Goal: Transaction & Acquisition: Purchase product/service

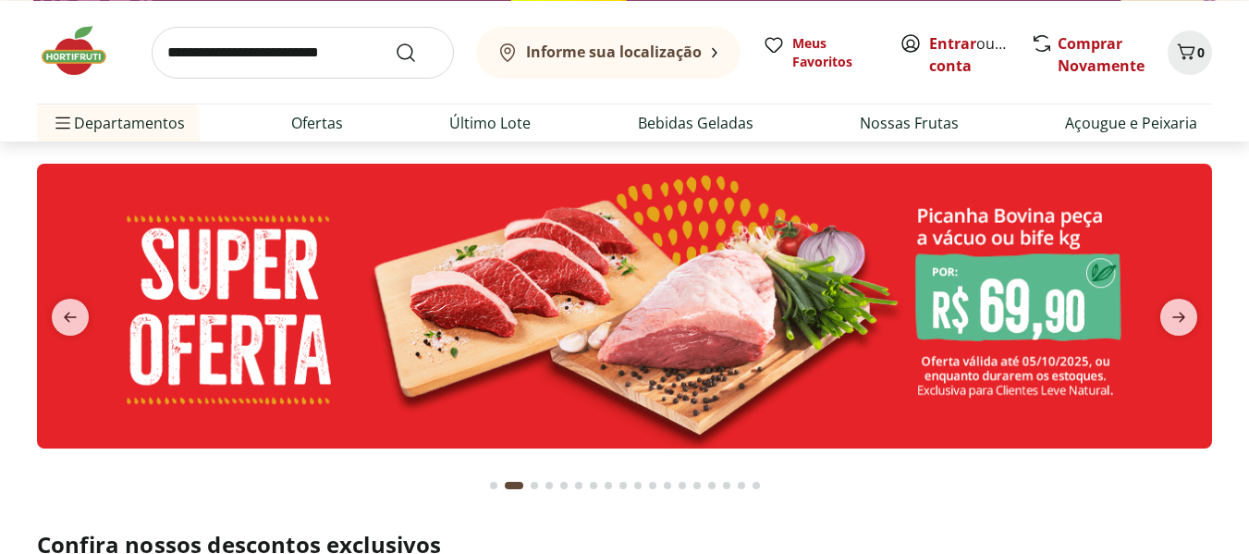
scroll to position [46, 0]
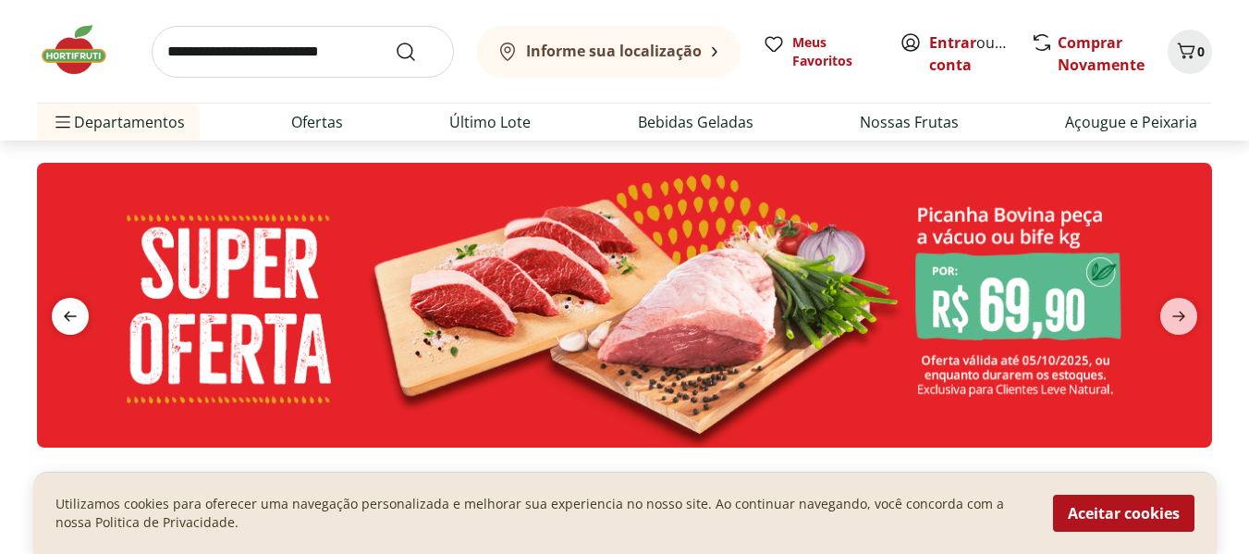
click at [72, 322] on icon "previous" at bounding box center [70, 316] width 22 height 22
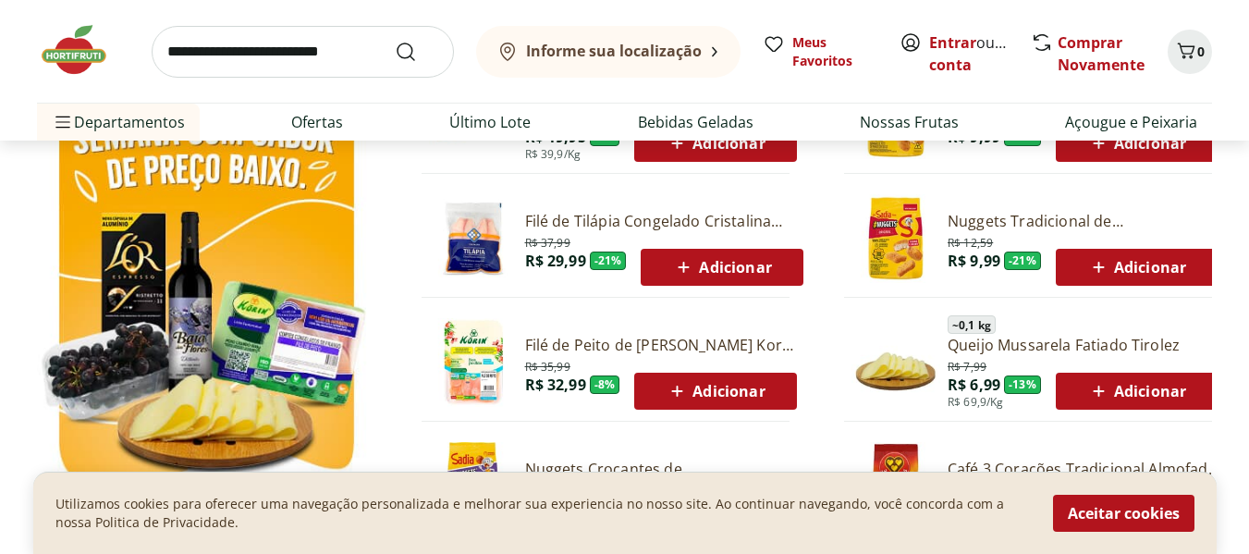
scroll to position [1056, 0]
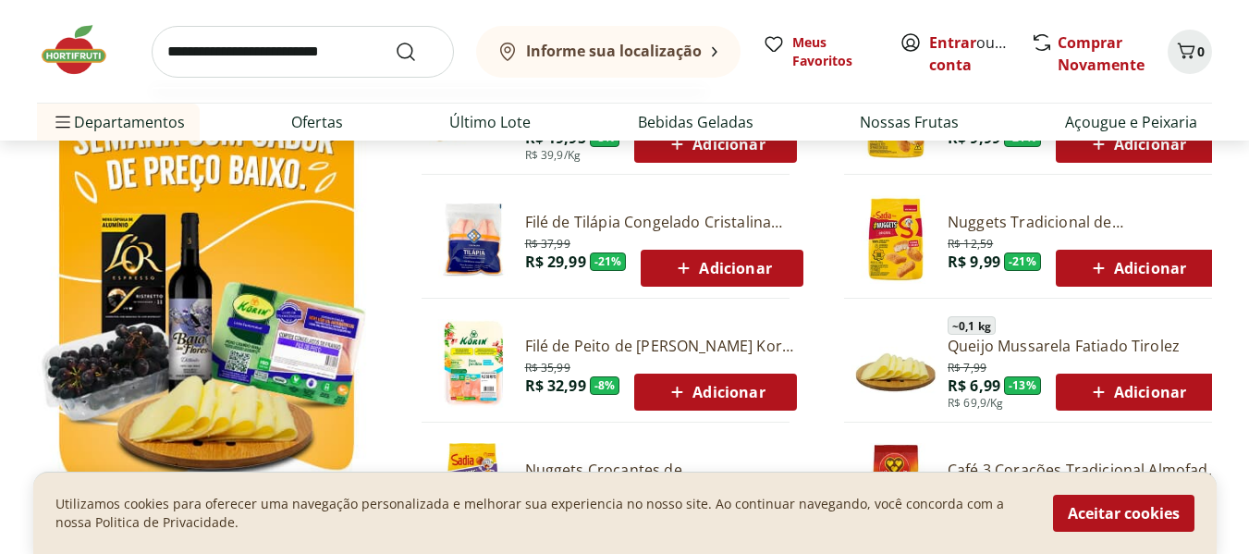
click at [311, 67] on input "search" at bounding box center [303, 52] width 302 height 52
type input "**********"
click at [395, 41] on button "Submit Search" at bounding box center [417, 52] width 44 height 22
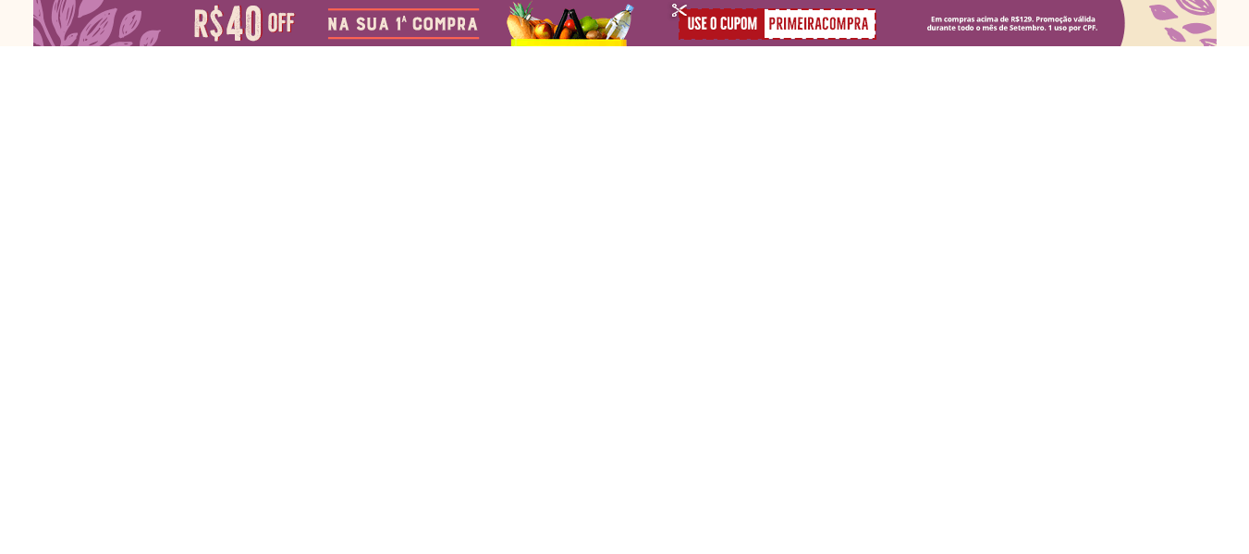
select select "**********"
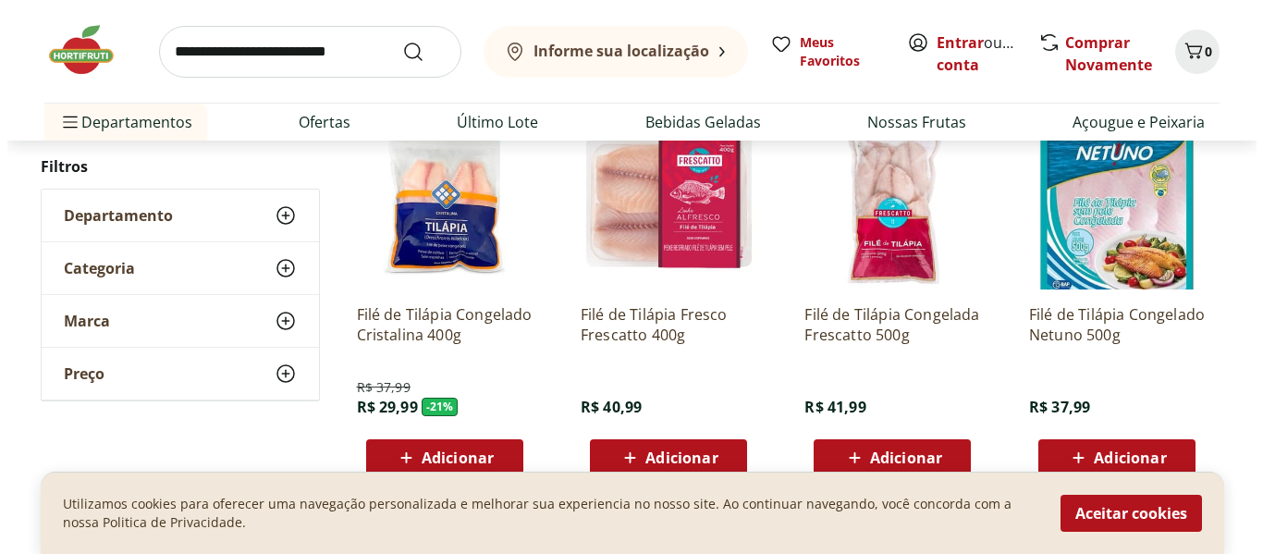
scroll to position [280, 0]
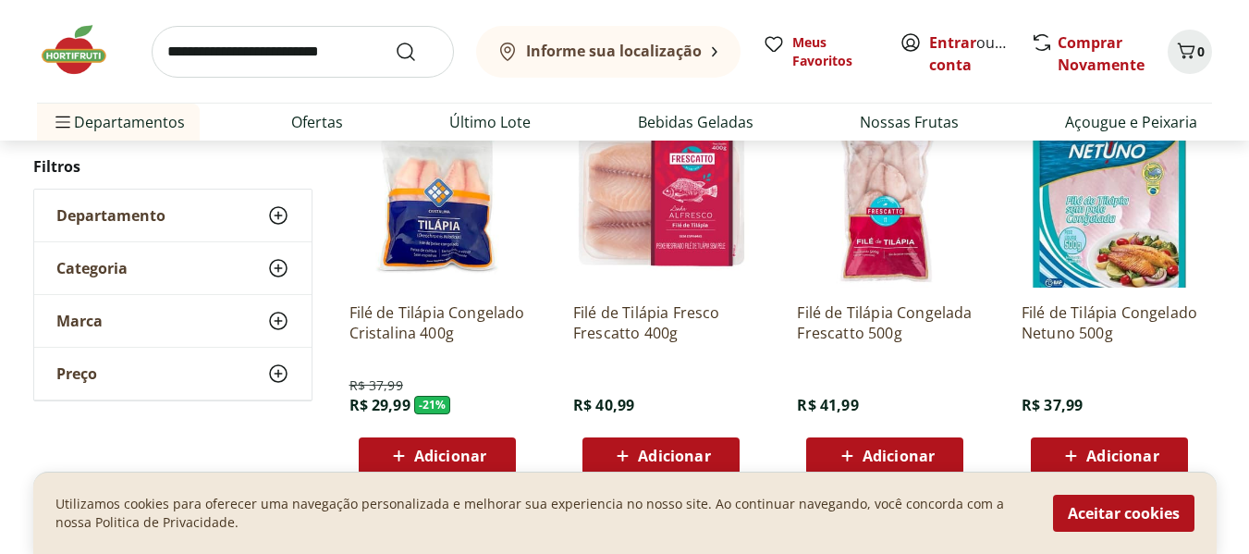
click at [660, 456] on span "Adicionar" at bounding box center [674, 455] width 72 height 15
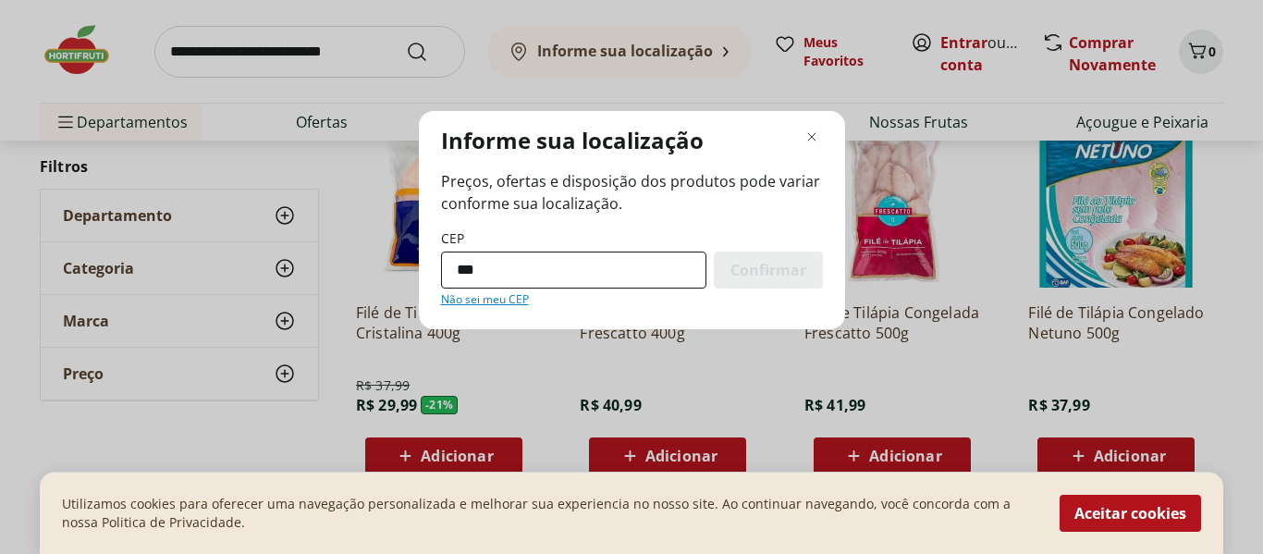
type input "*********"
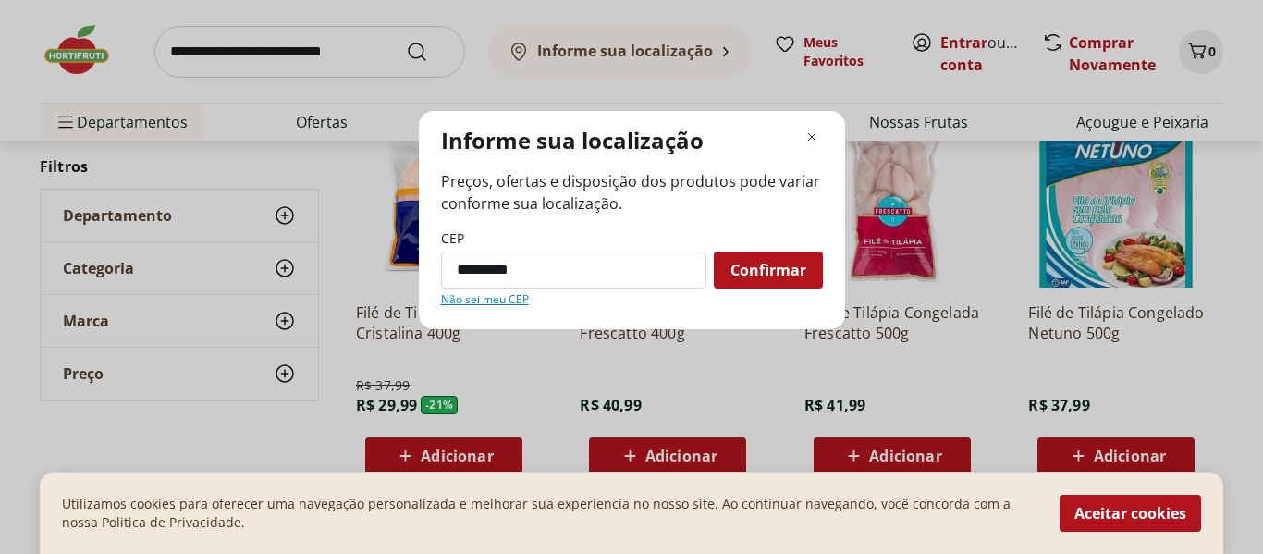
click at [746, 277] on span "Confirmar" at bounding box center [768, 270] width 76 height 15
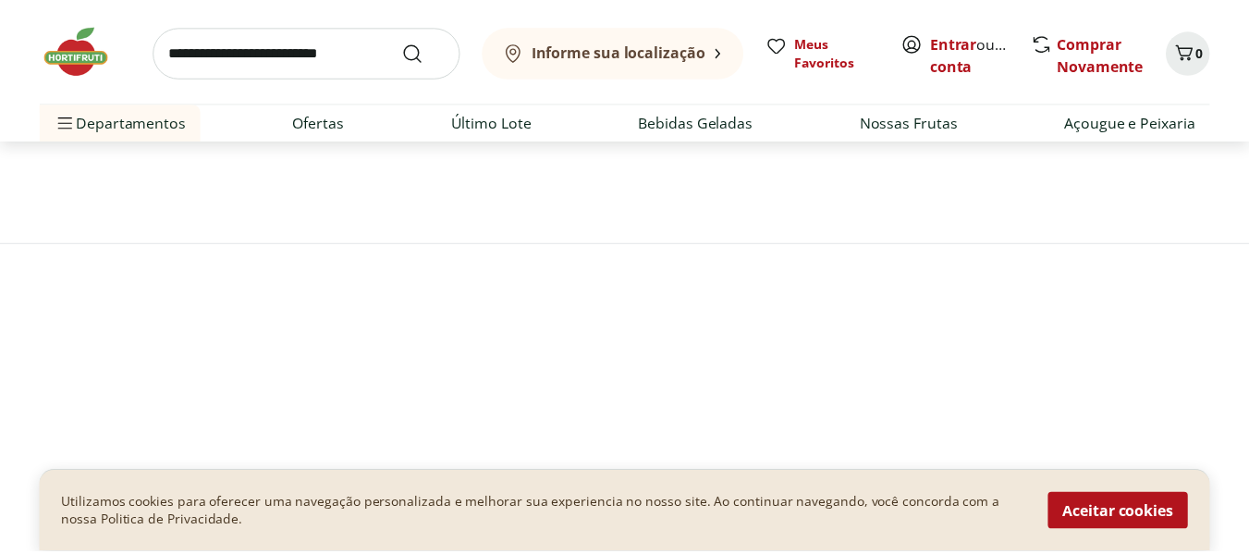
scroll to position [93, 0]
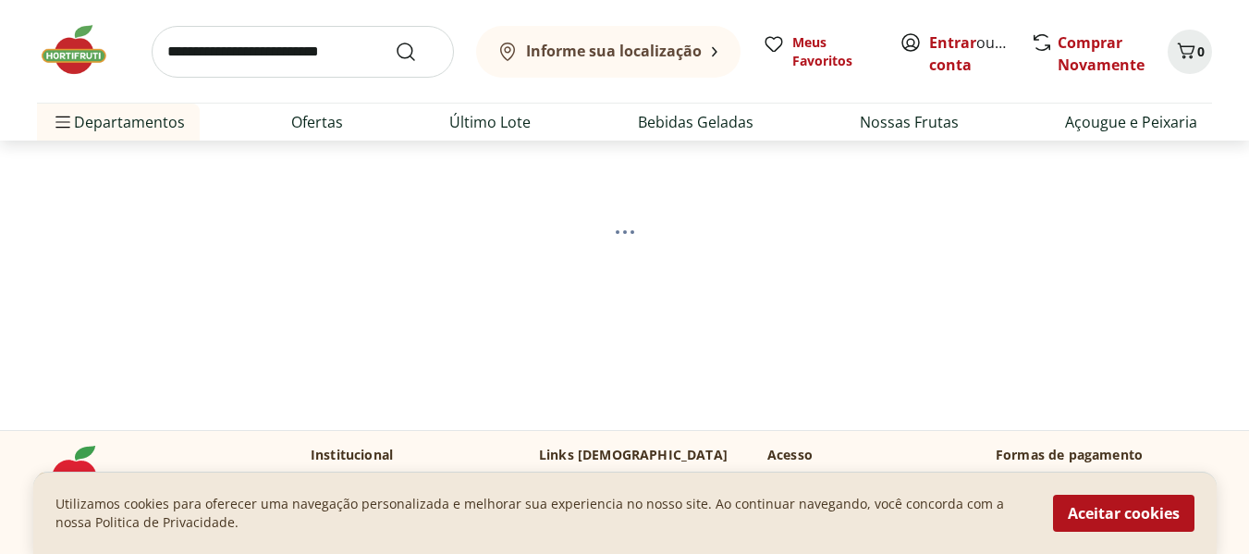
select select "**********"
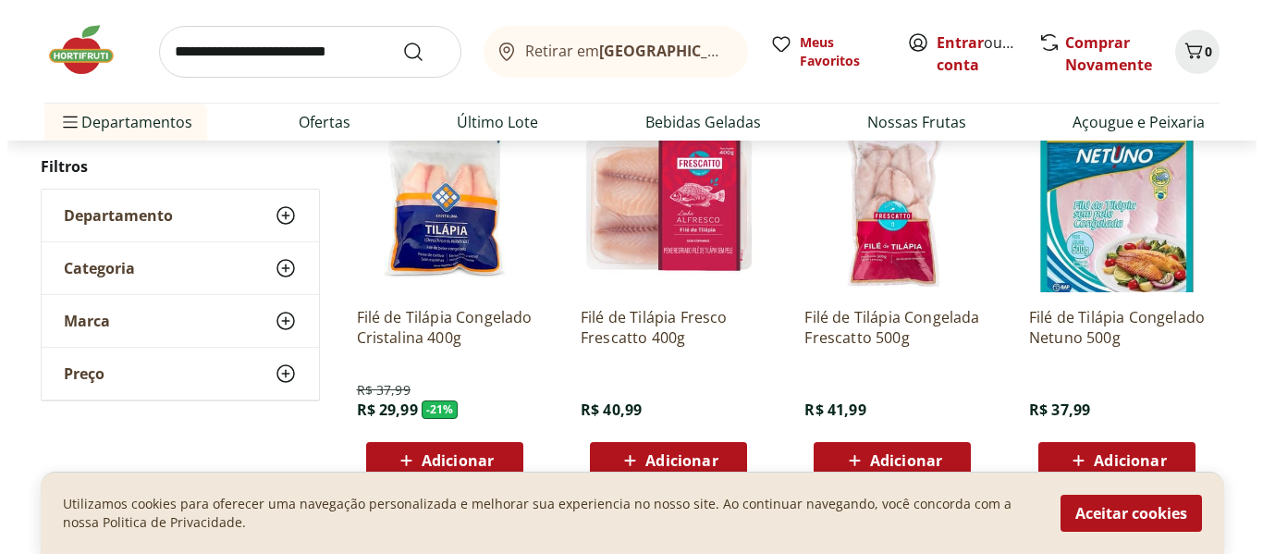
scroll to position [276, 0]
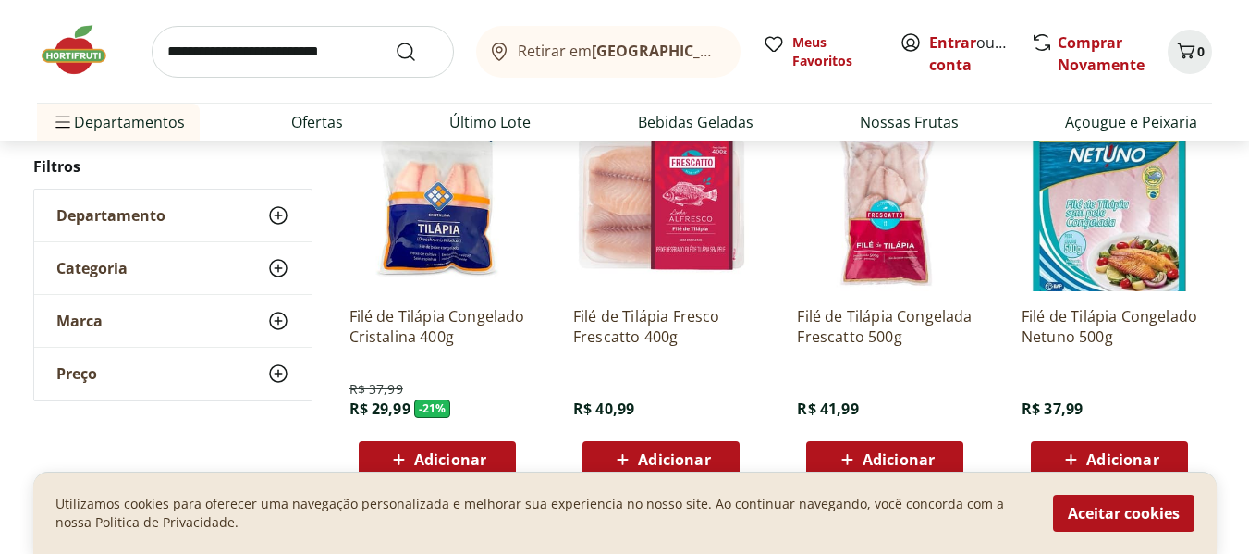
click at [682, 458] on span "Adicionar" at bounding box center [674, 459] width 72 height 15
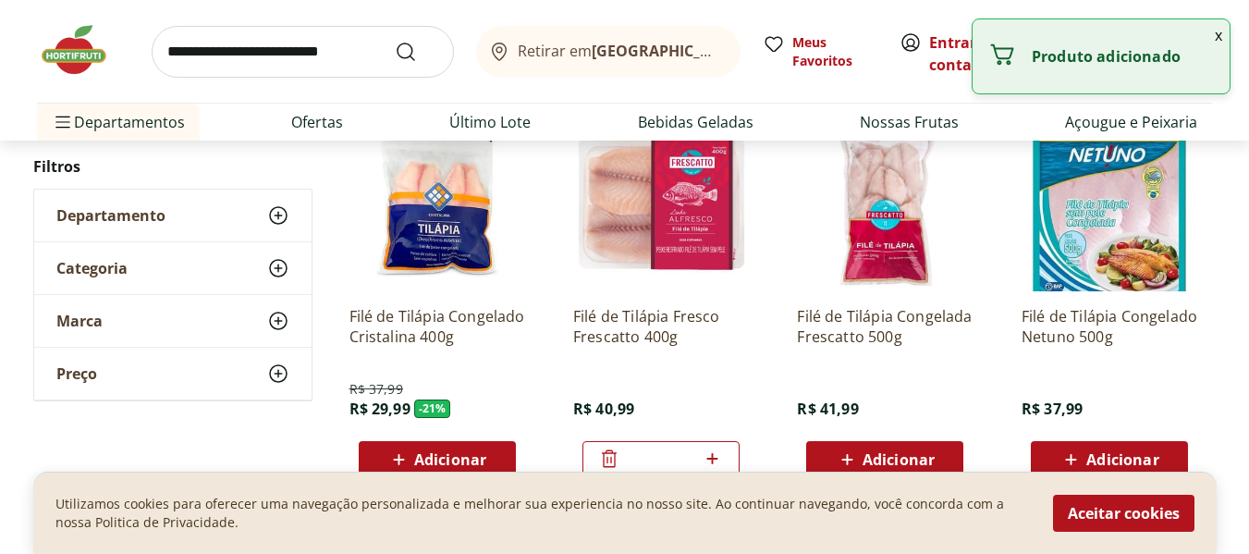
click at [737, 457] on div "*" at bounding box center [660, 459] width 157 height 37
click at [716, 458] on icon at bounding box center [712, 458] width 11 height 11
type input "*"
click at [1213, 31] on button "x" at bounding box center [1218, 34] width 22 height 31
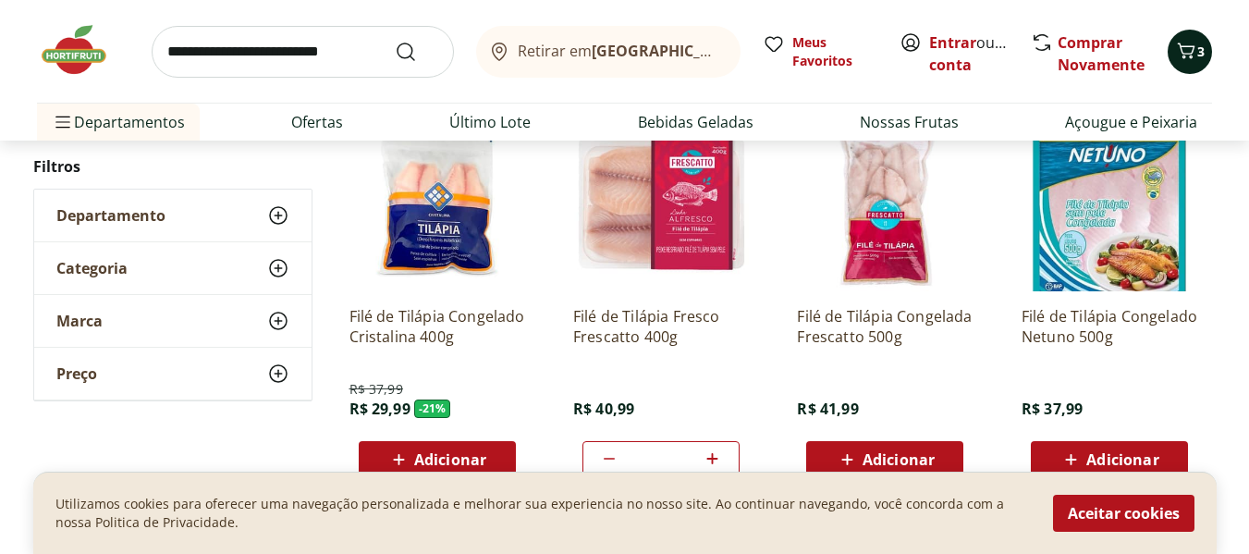
click at [1198, 55] on span "3" at bounding box center [1200, 52] width 7 height 18
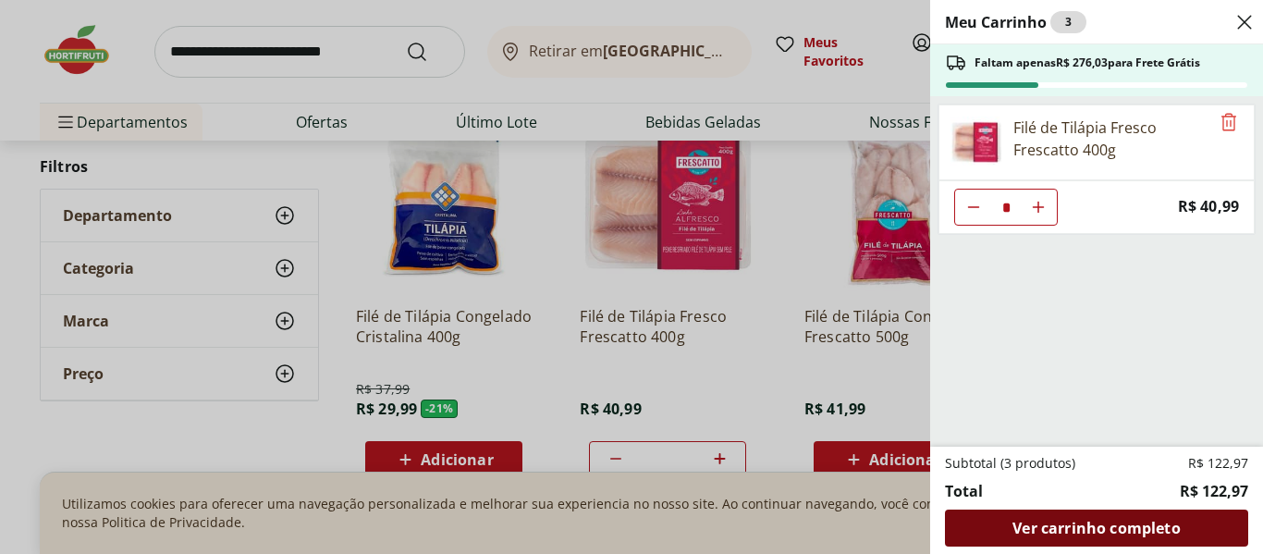
click at [1000, 527] on div "Ver carrinho completo" at bounding box center [1096, 527] width 303 height 37
